Goal: Connect with others: Establish contact or relationships with other users

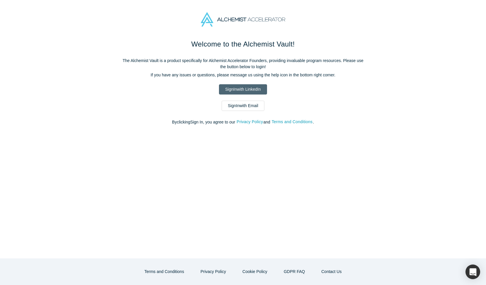
click at [242, 88] on link "Sign In with LinkedIn" at bounding box center [243, 89] width 48 height 10
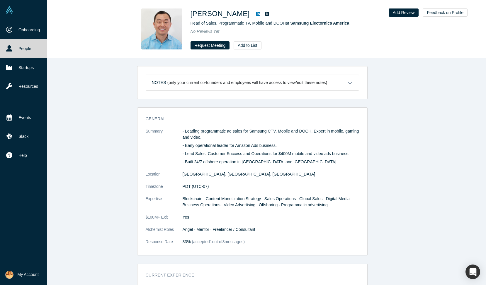
click at [16, 51] on link "People" at bounding box center [23, 48] width 47 height 19
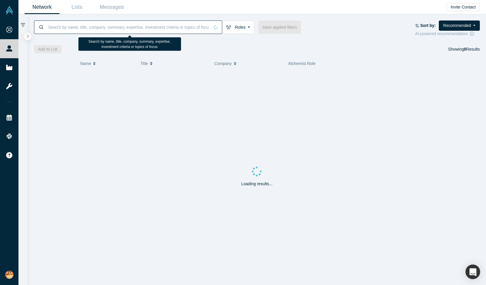
click at [90, 24] on input at bounding box center [128, 27] width 162 height 14
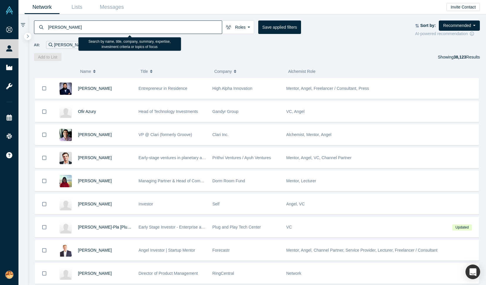
type input "[PERSON_NAME]"
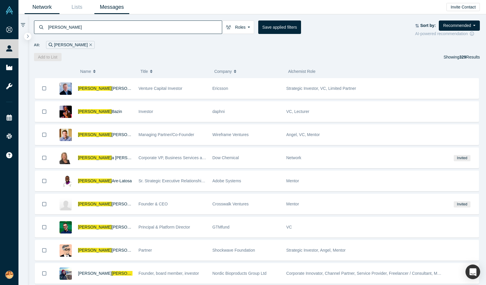
click at [112, 7] on link "Messages" at bounding box center [111, 7] width 35 height 14
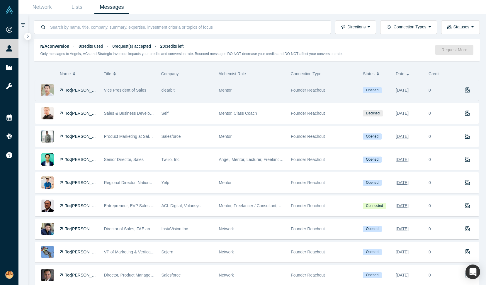
scroll to position [139, 0]
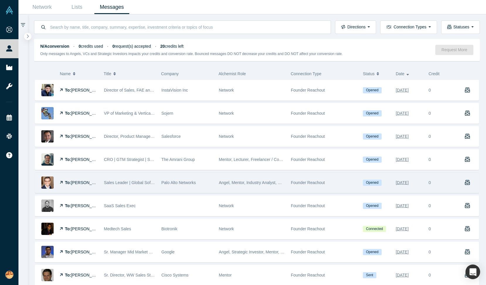
click at [257, 187] on div "Angel, Mentor, Industry Analyst, Customer, Corporate Innovator" at bounding box center [252, 183] width 66 height 20
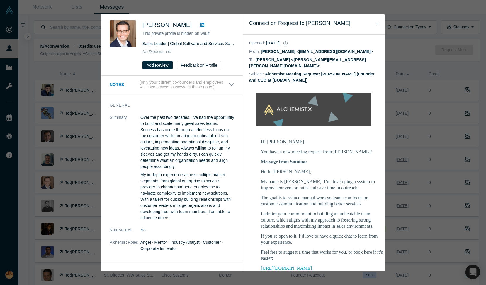
click at [200, 24] on icon at bounding box center [202, 24] width 4 height 5
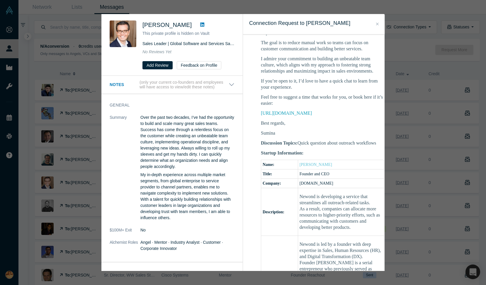
scroll to position [144, 0]
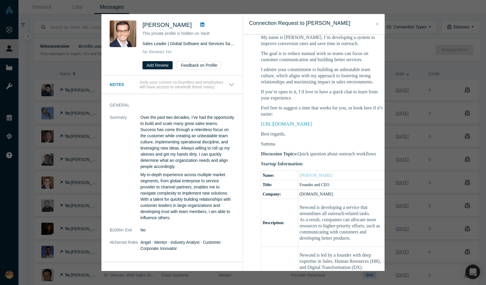
click at [401, 8] on div "Was the recommendation useful? [PERSON_NAME] This private profile is hidden on …" at bounding box center [243, 142] width 486 height 285
